Goal: Task Accomplishment & Management: Complete application form

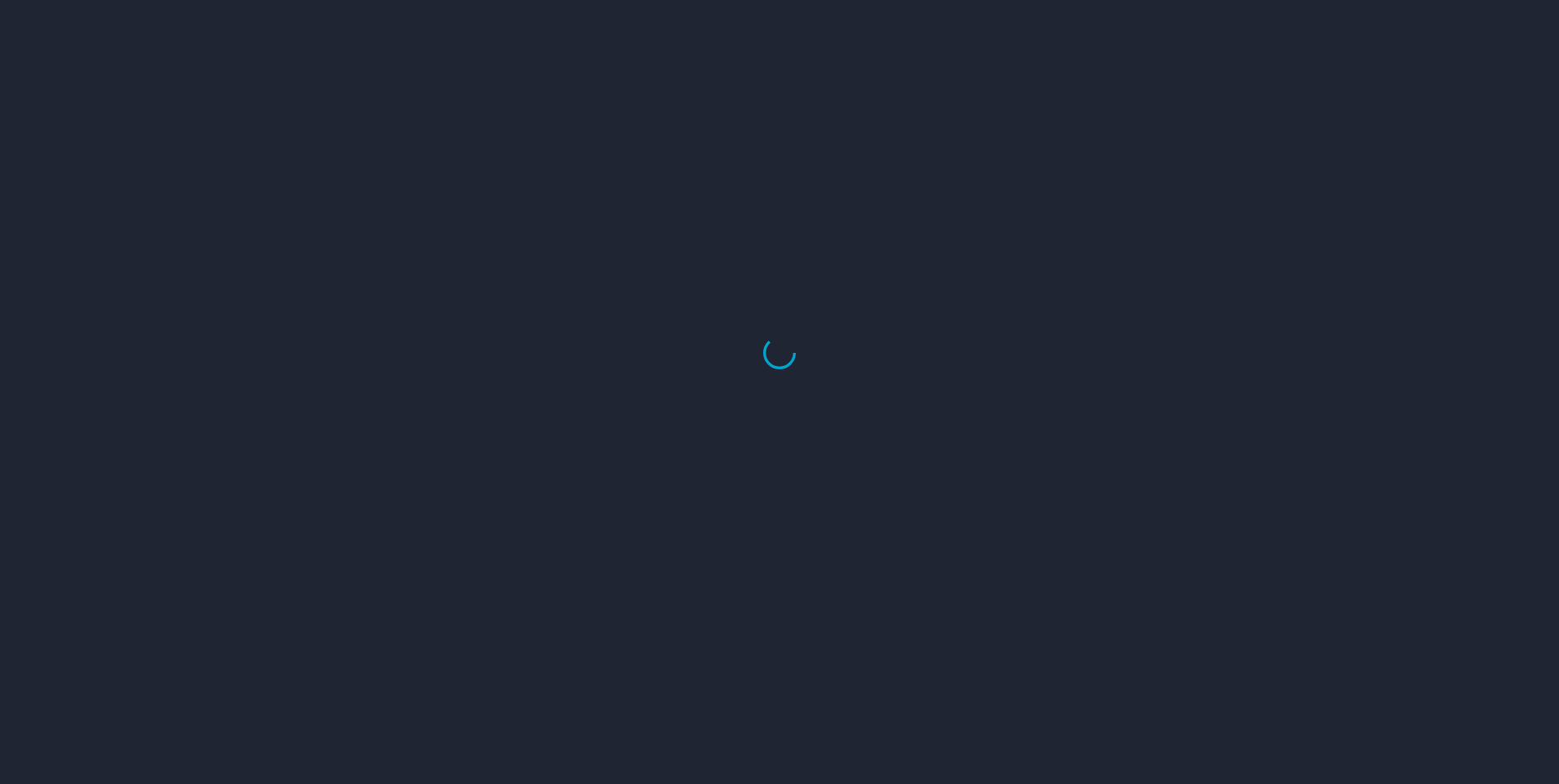
select select "US"
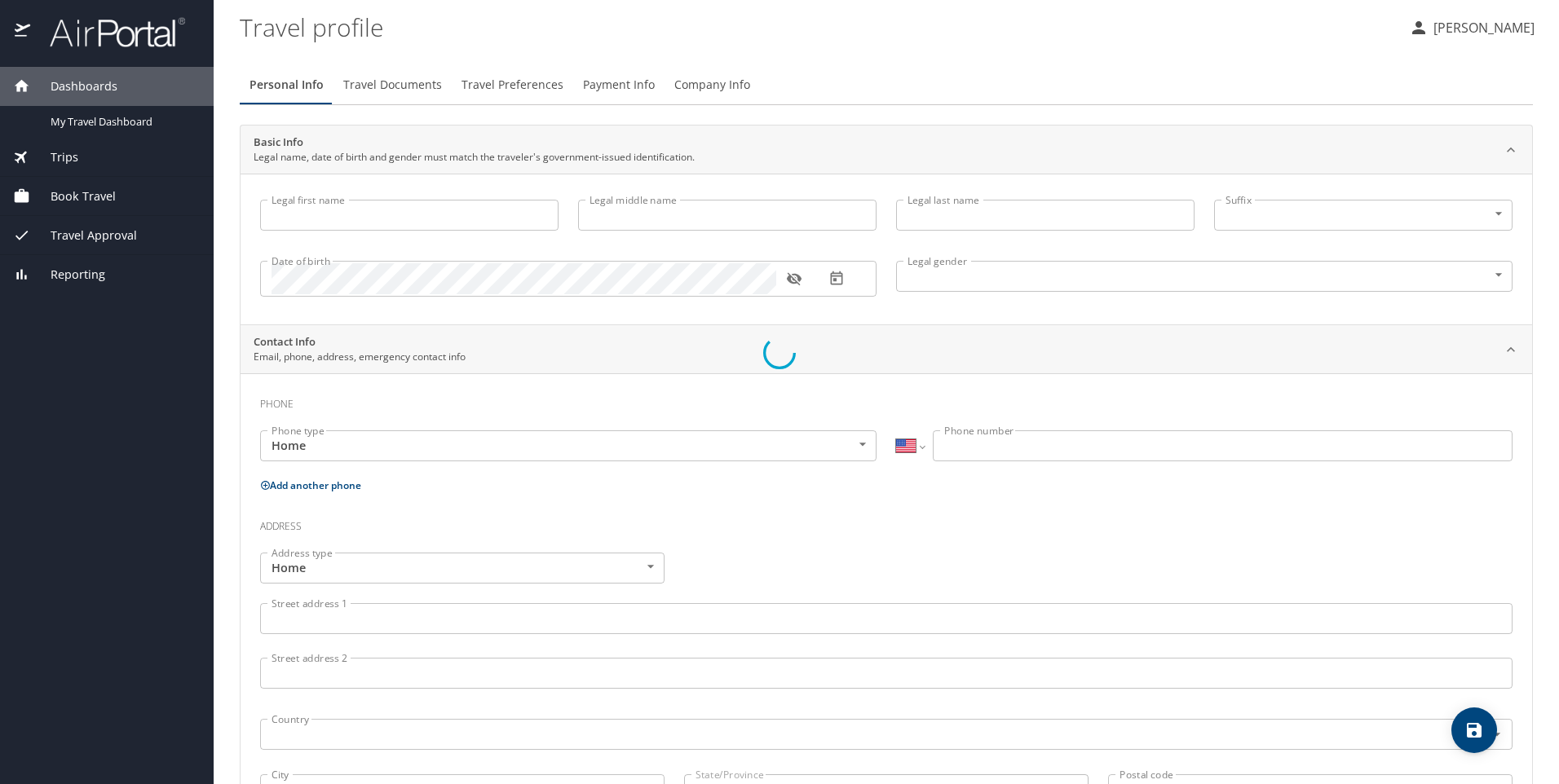
type input "Ayana"
type input "[PERSON_NAME]"
type input "[DEMOGRAPHIC_DATA]"
select select "US"
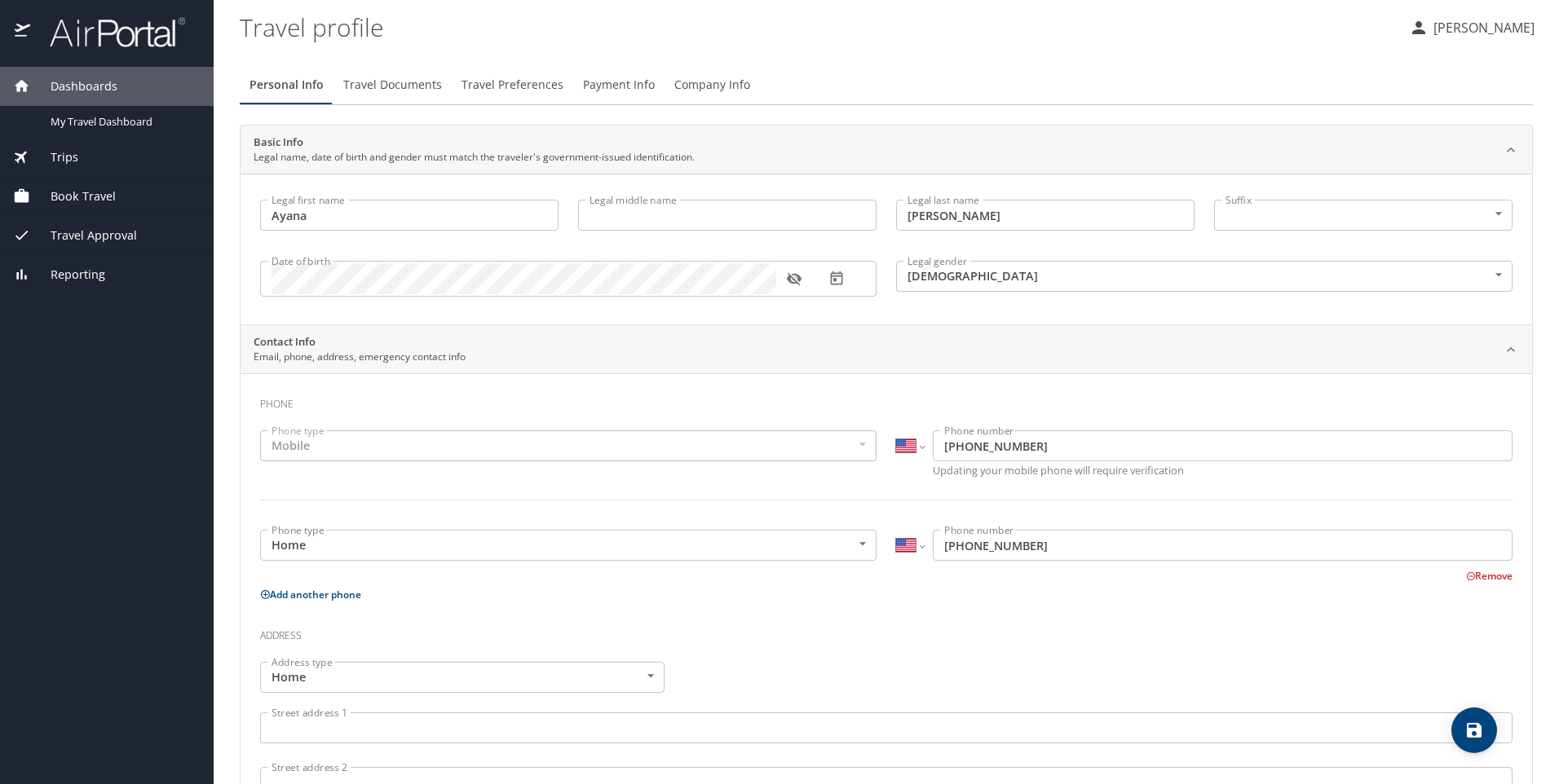
drag, startPoint x: 515, startPoint y: 91, endPoint x: 576, endPoint y: 85, distance: 61.3
click at [522, 89] on span "Travel Preferences" at bounding box center [512, 85] width 102 height 21
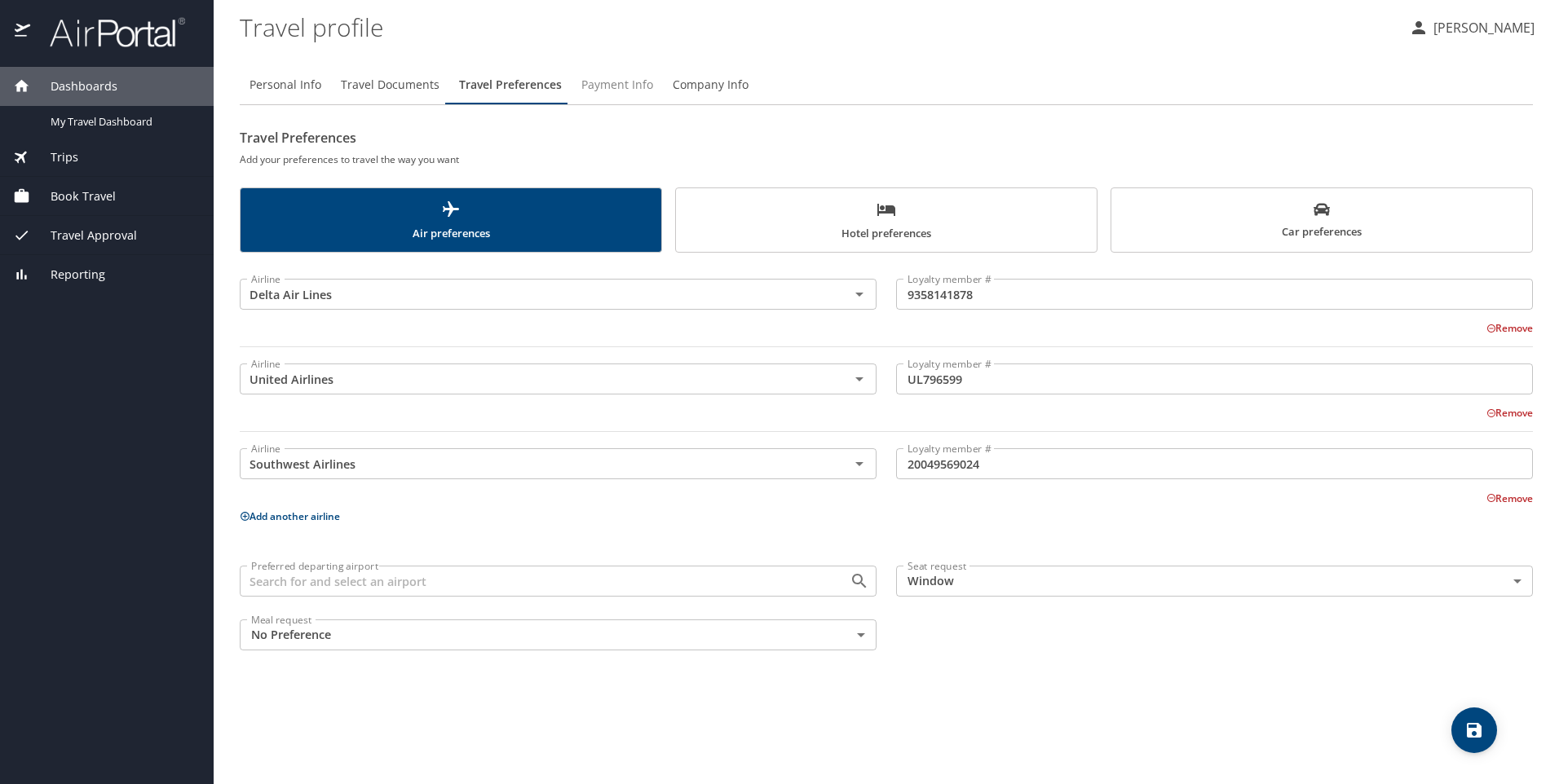
click at [611, 85] on span "Payment Info" at bounding box center [616, 85] width 72 height 21
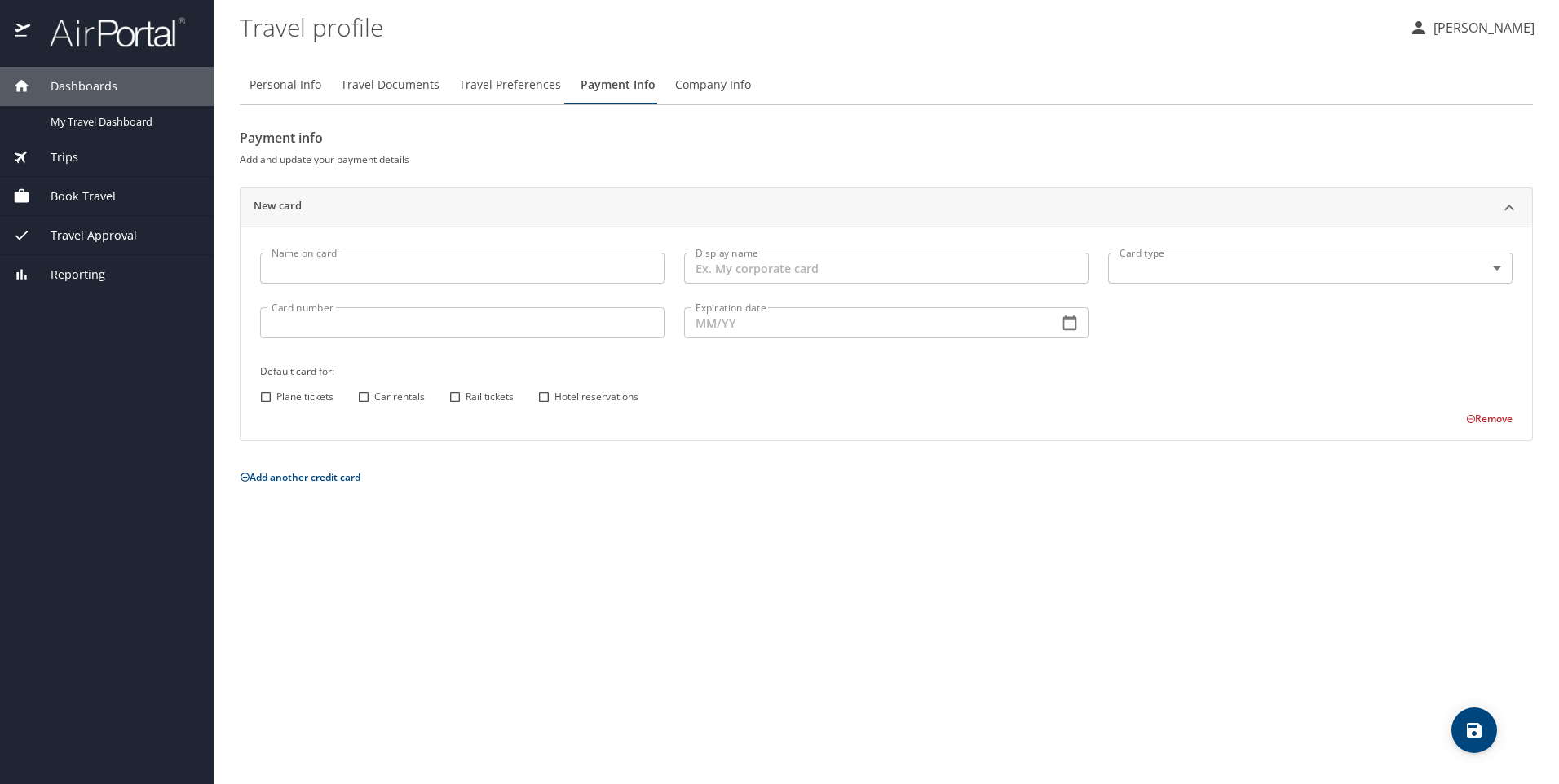
click at [682, 84] on span "Company Info" at bounding box center [712, 85] width 76 height 21
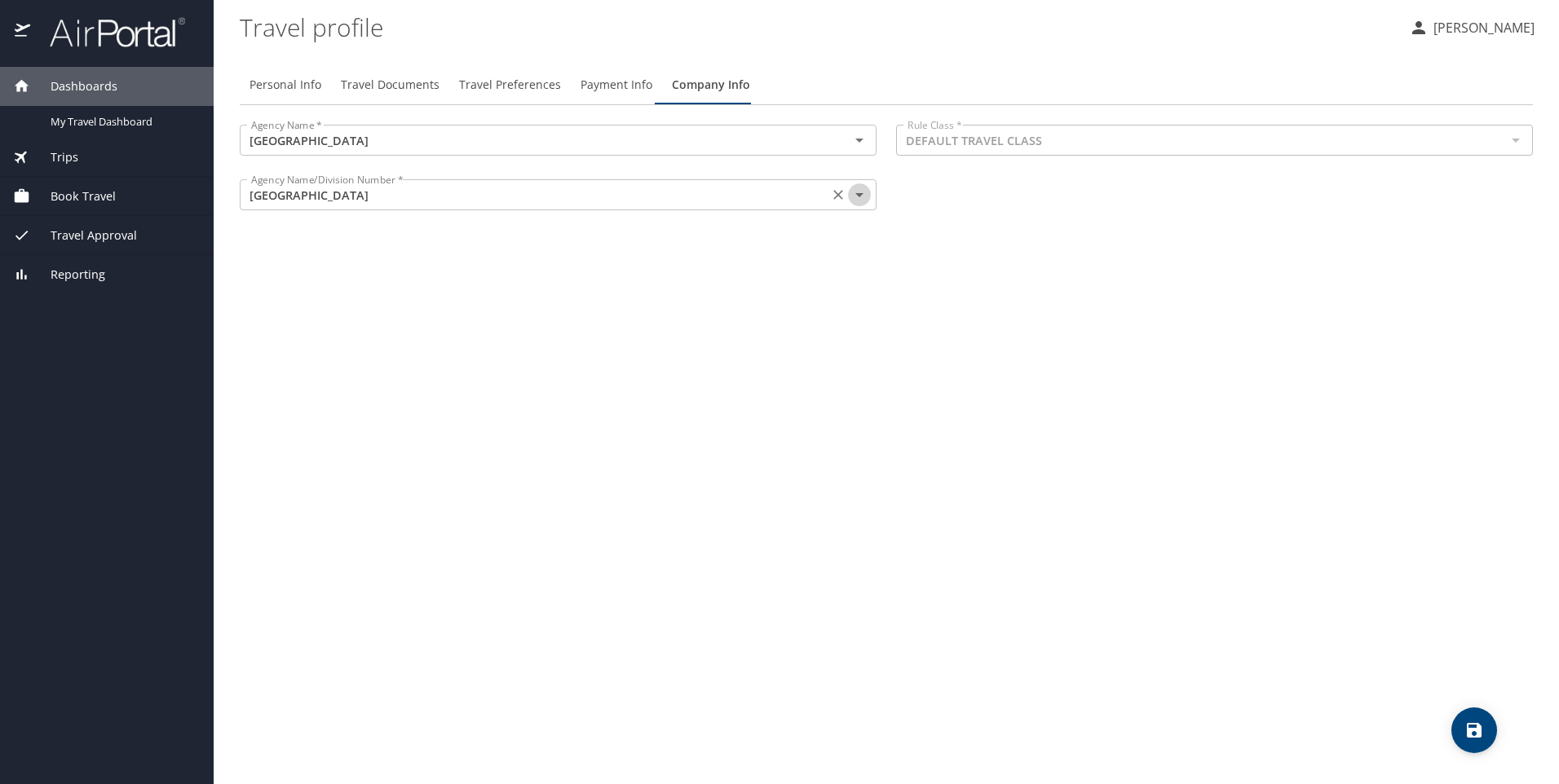
click at [868, 190] on icon "Open" at bounding box center [860, 195] width 20 height 20
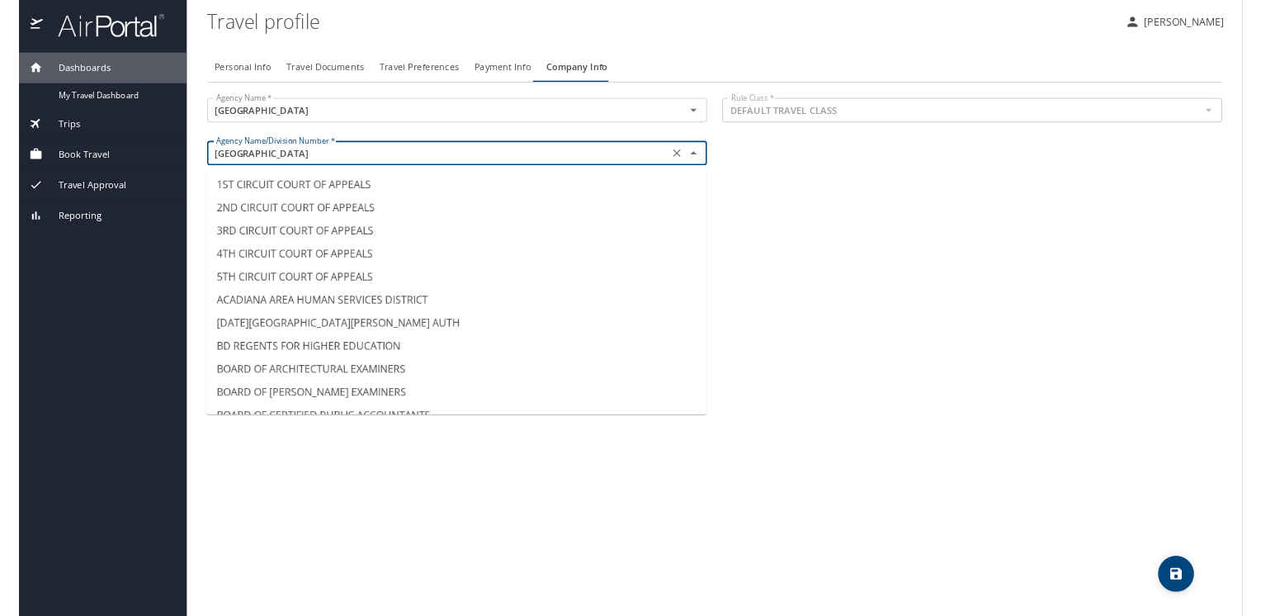
scroll to position [15792, 0]
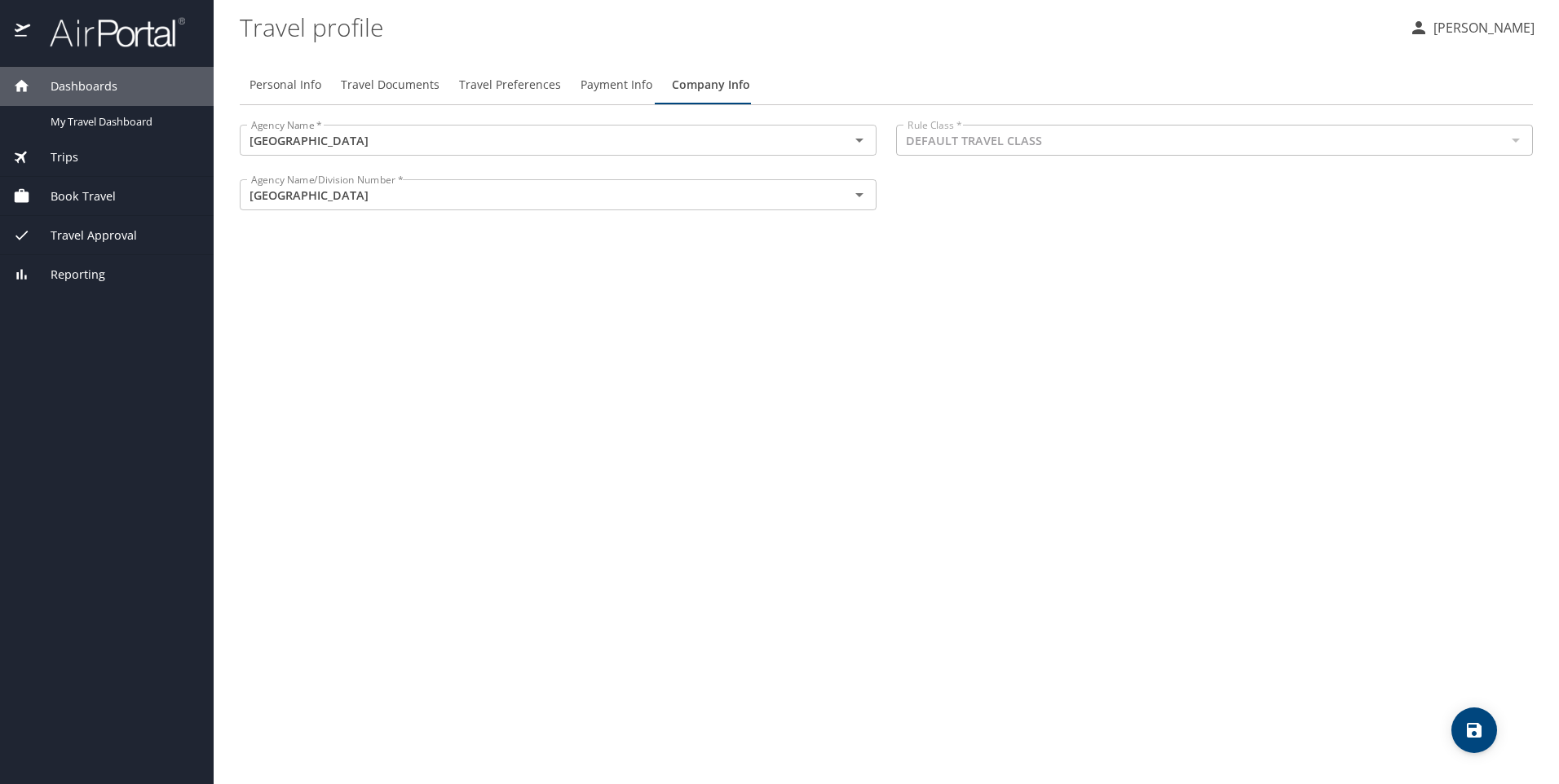
click at [1130, 312] on div "Personal Info Travel Documents Travel Preferences Payment Info Company Info Age…" at bounding box center [886, 418] width 1293 height 732
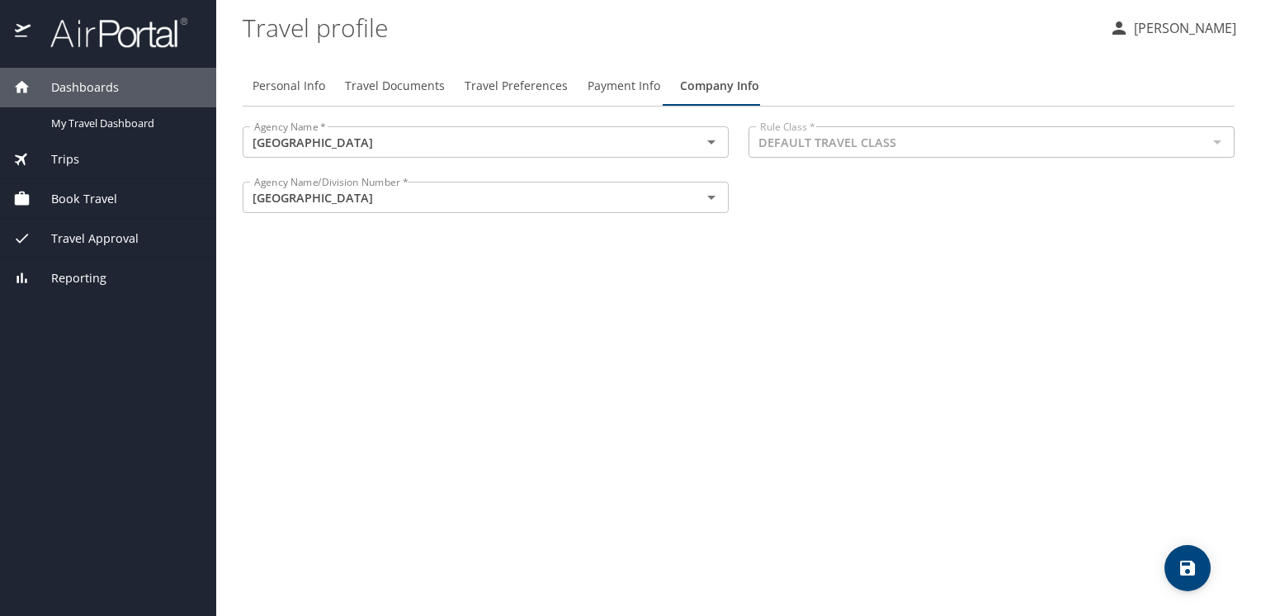
click at [94, 161] on div "Trips" at bounding box center [108, 159] width 190 height 18
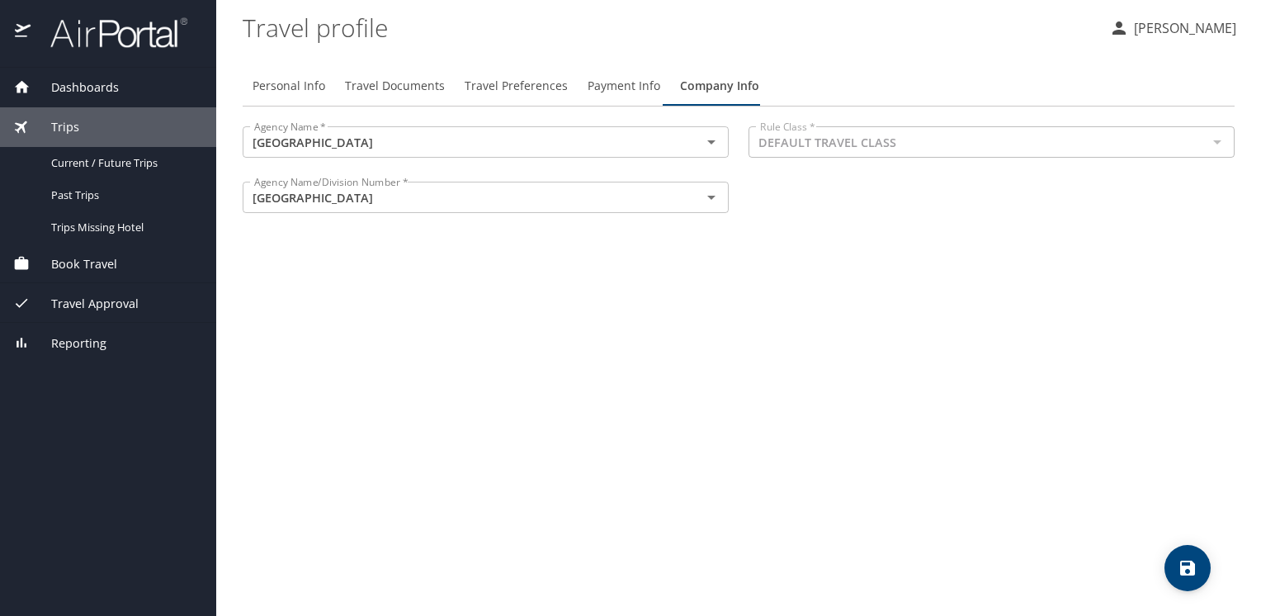
click at [86, 262] on span "Book Travel" at bounding box center [74, 264] width 87 height 18
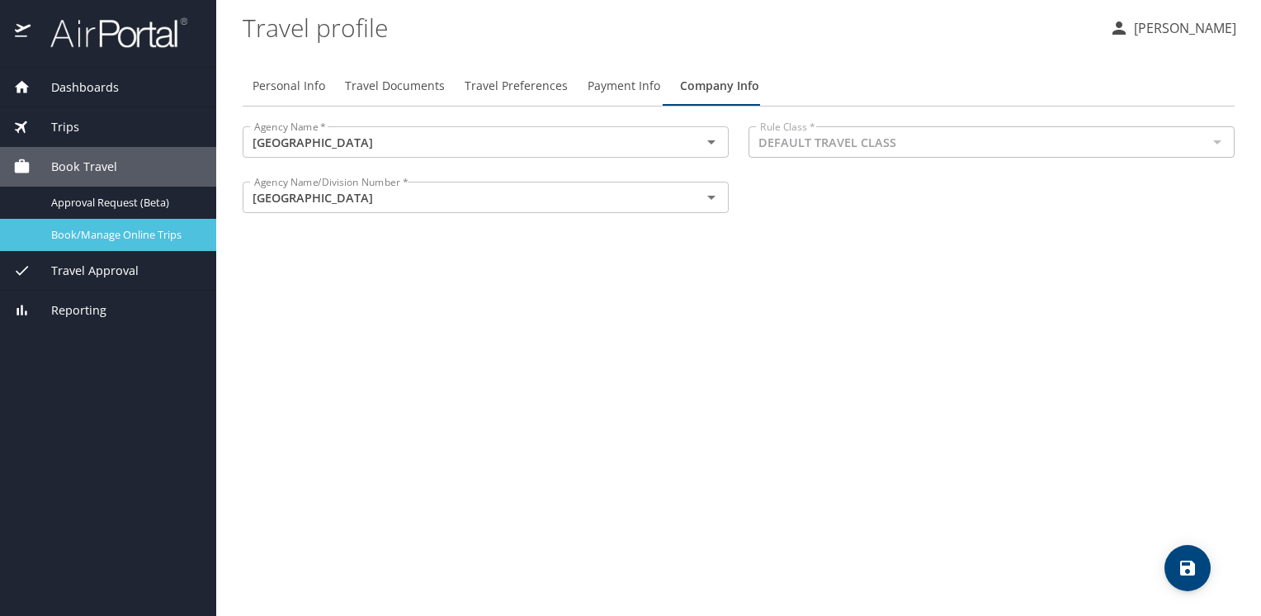
click at [105, 235] on span "Book/Manage Online Trips" at bounding box center [123, 235] width 145 height 16
